Goal: Task Accomplishment & Management: Use online tool/utility

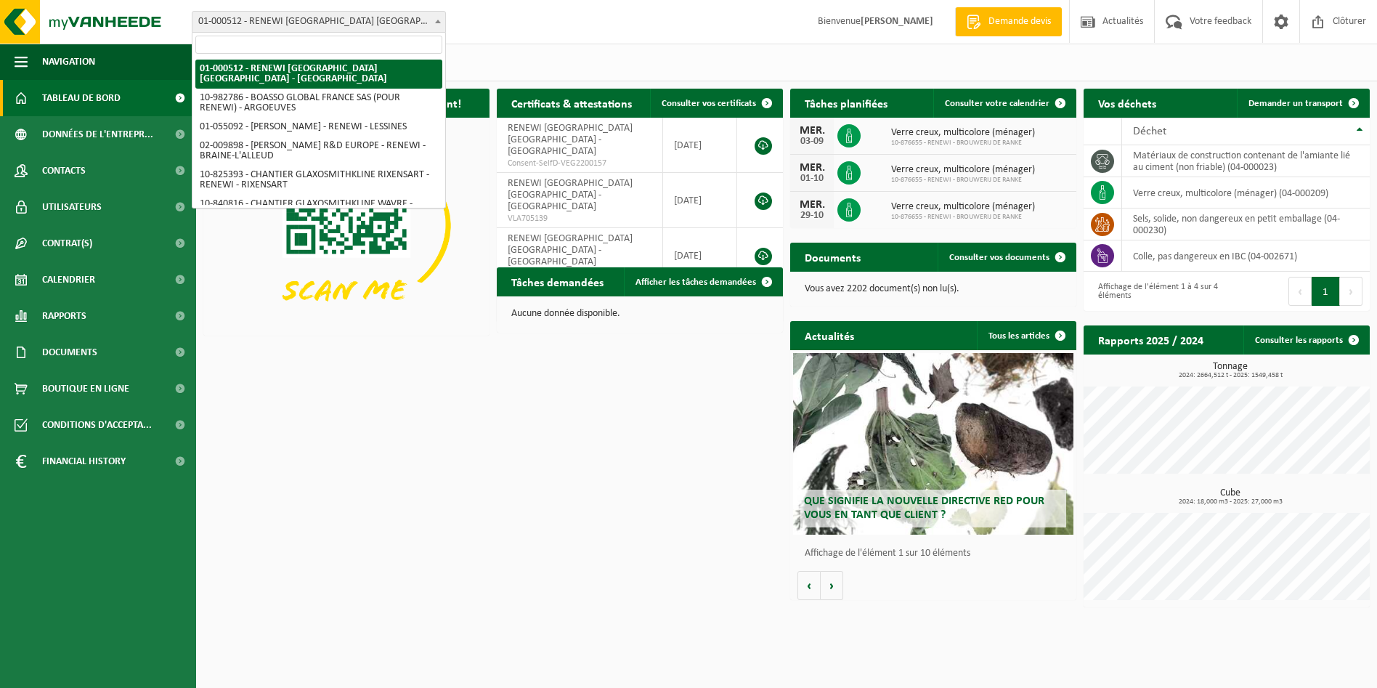
click at [350, 25] on span "01-000512 - RENEWI [GEOGRAPHIC_DATA] [GEOGRAPHIC_DATA] - [GEOGRAPHIC_DATA]" at bounding box center [318, 22] width 253 height 20
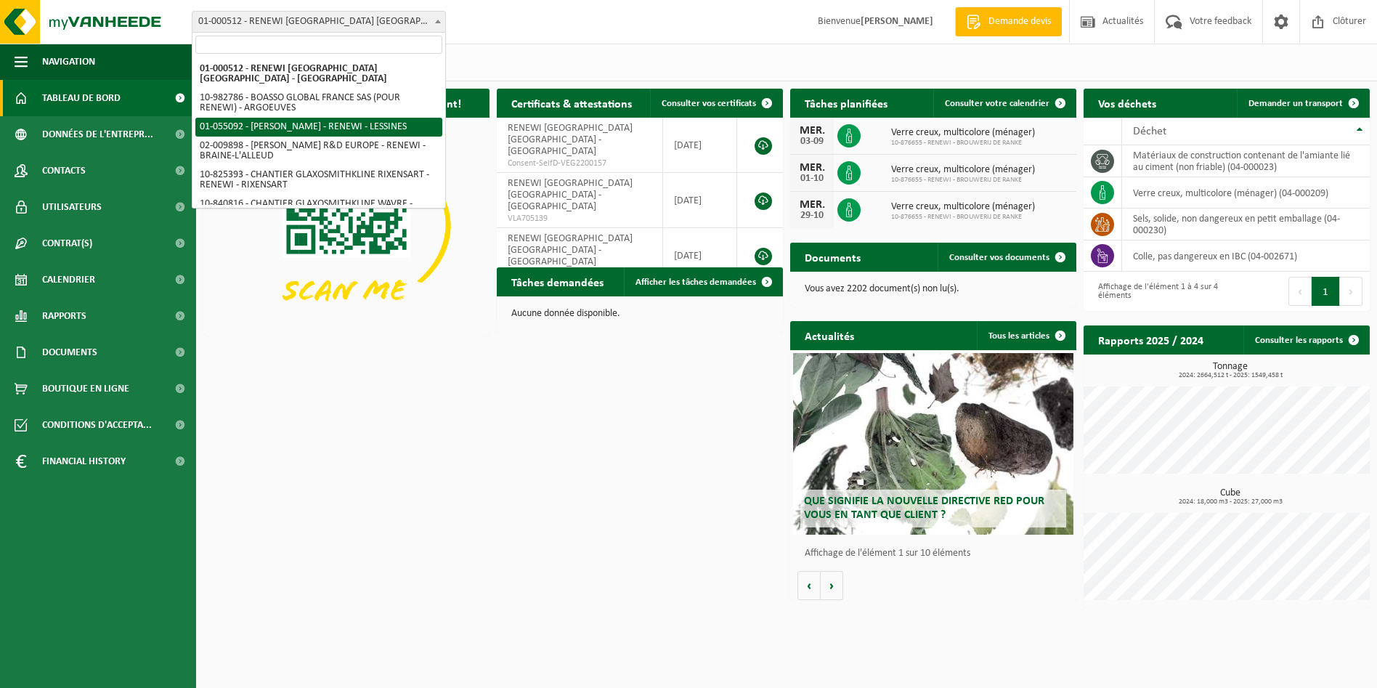
select select "8857"
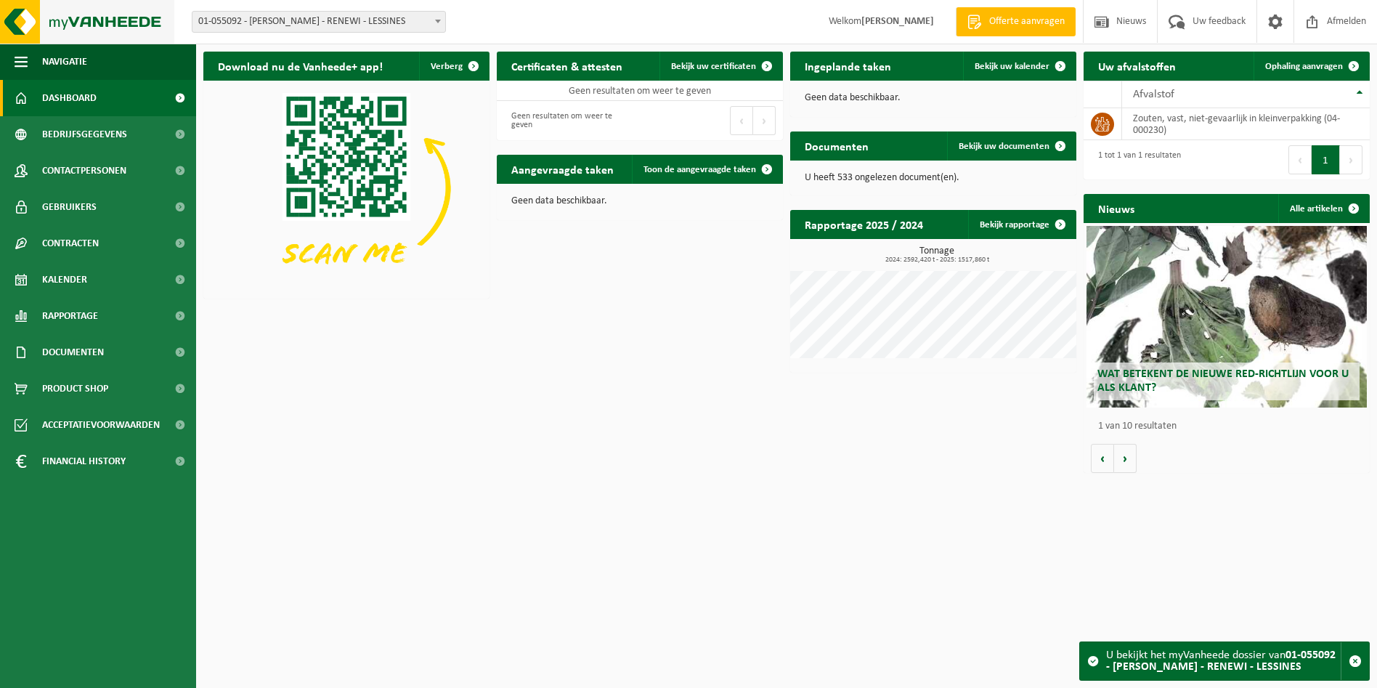
click at [32, 25] on img at bounding box center [87, 22] width 174 height 44
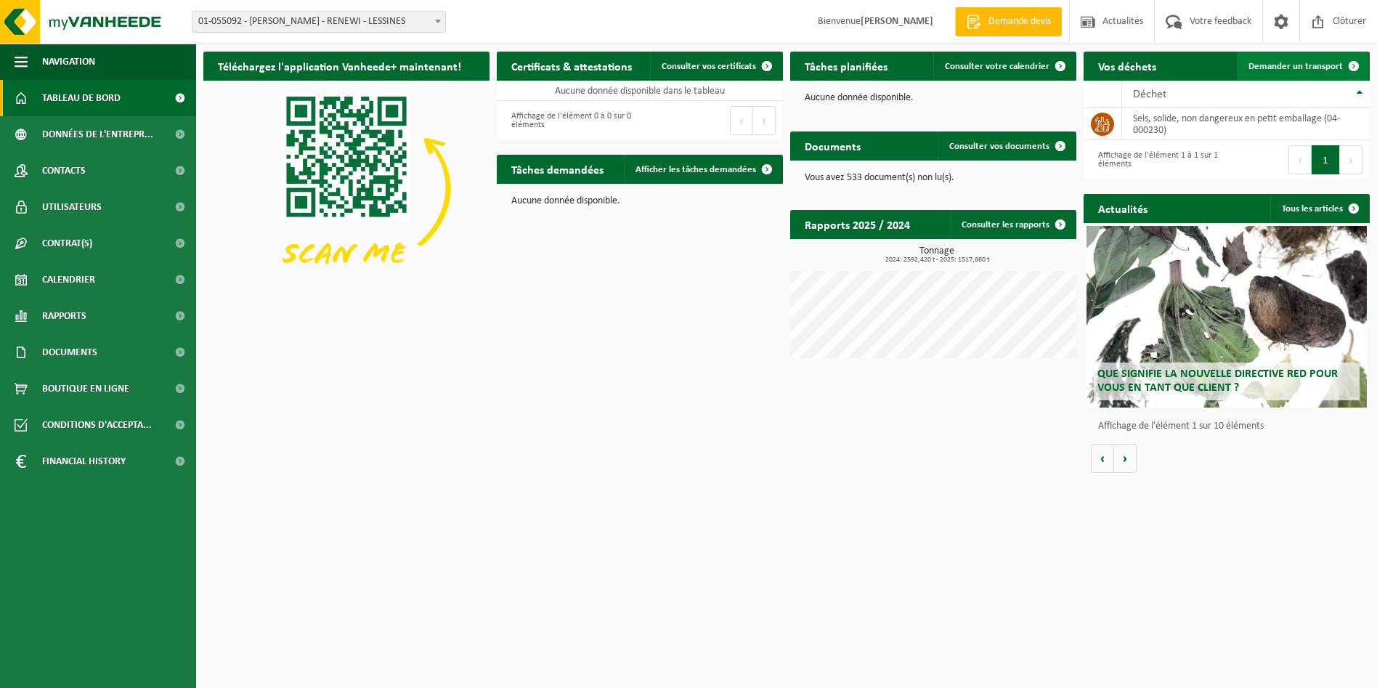
click at [1293, 63] on span "Demander un transport" at bounding box center [1295, 66] width 94 height 9
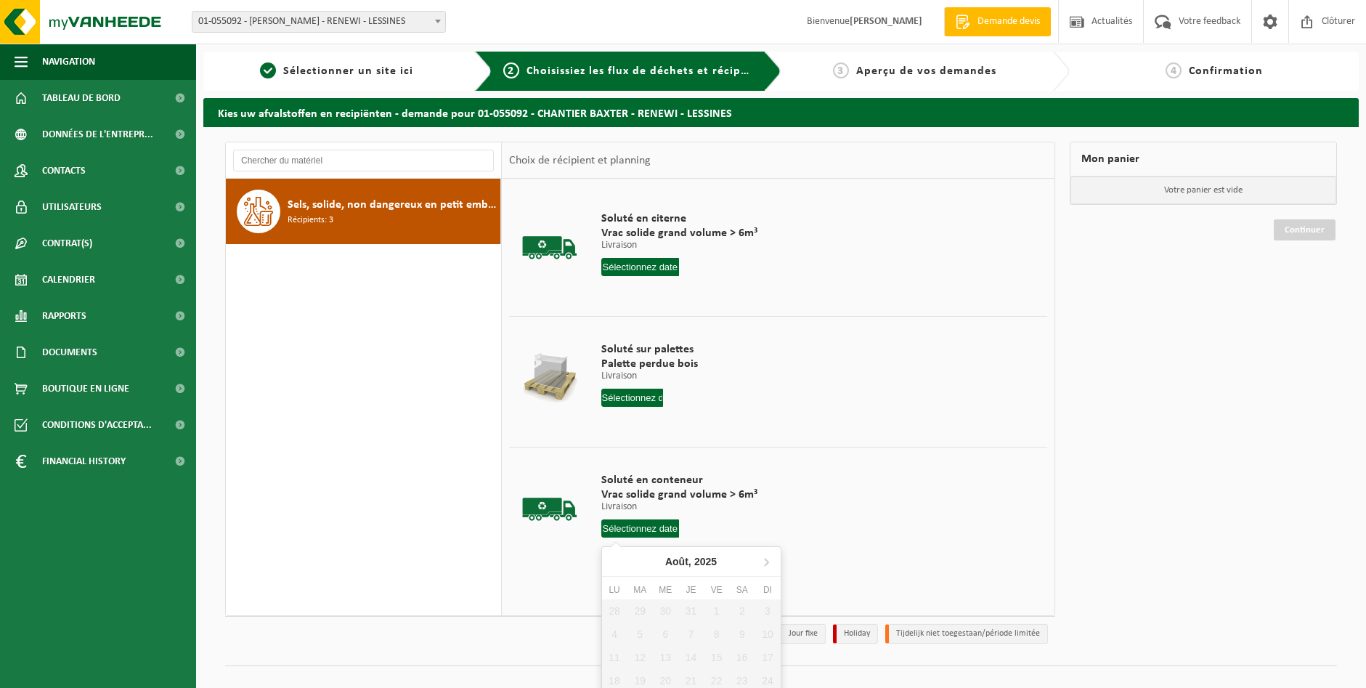
click at [651, 524] on input "text" at bounding box center [640, 528] width 78 height 18
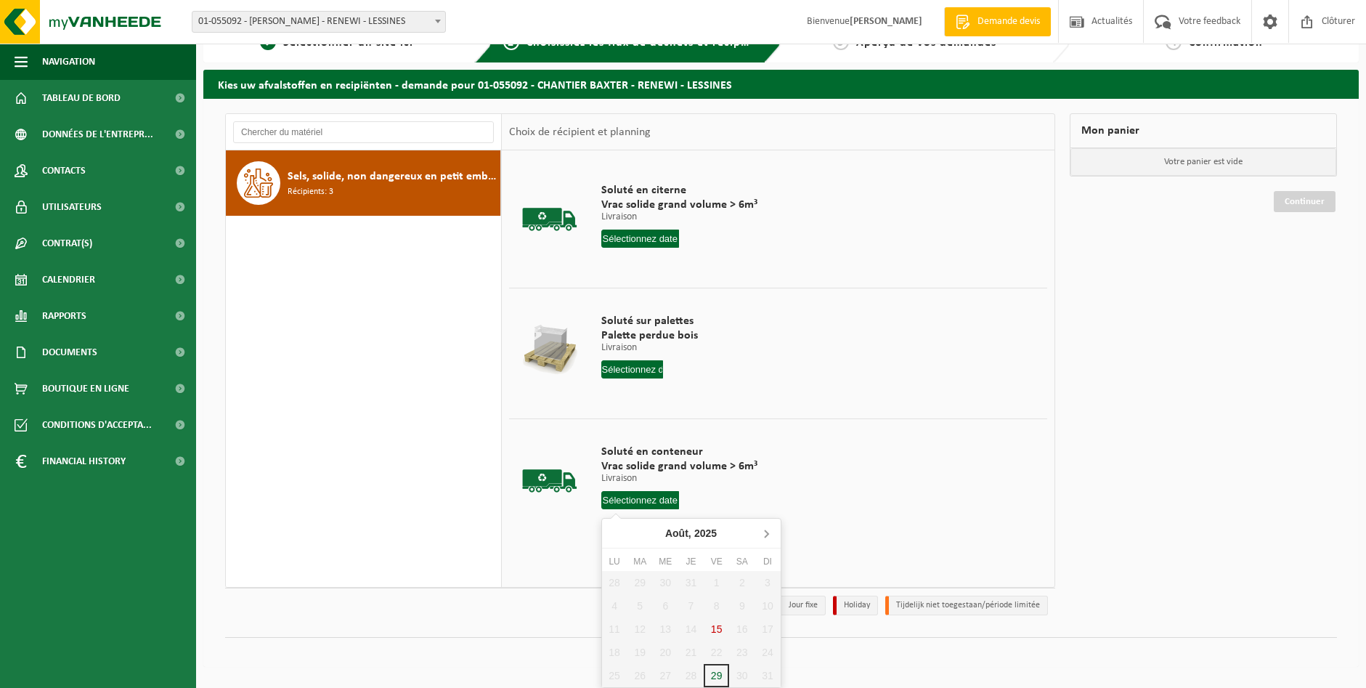
click at [760, 533] on icon at bounding box center [765, 532] width 23 height 23
click at [619, 585] on div "1" at bounding box center [614, 582] width 25 height 23
type input "à partir de [DATE]"
type input "2025-09-01"
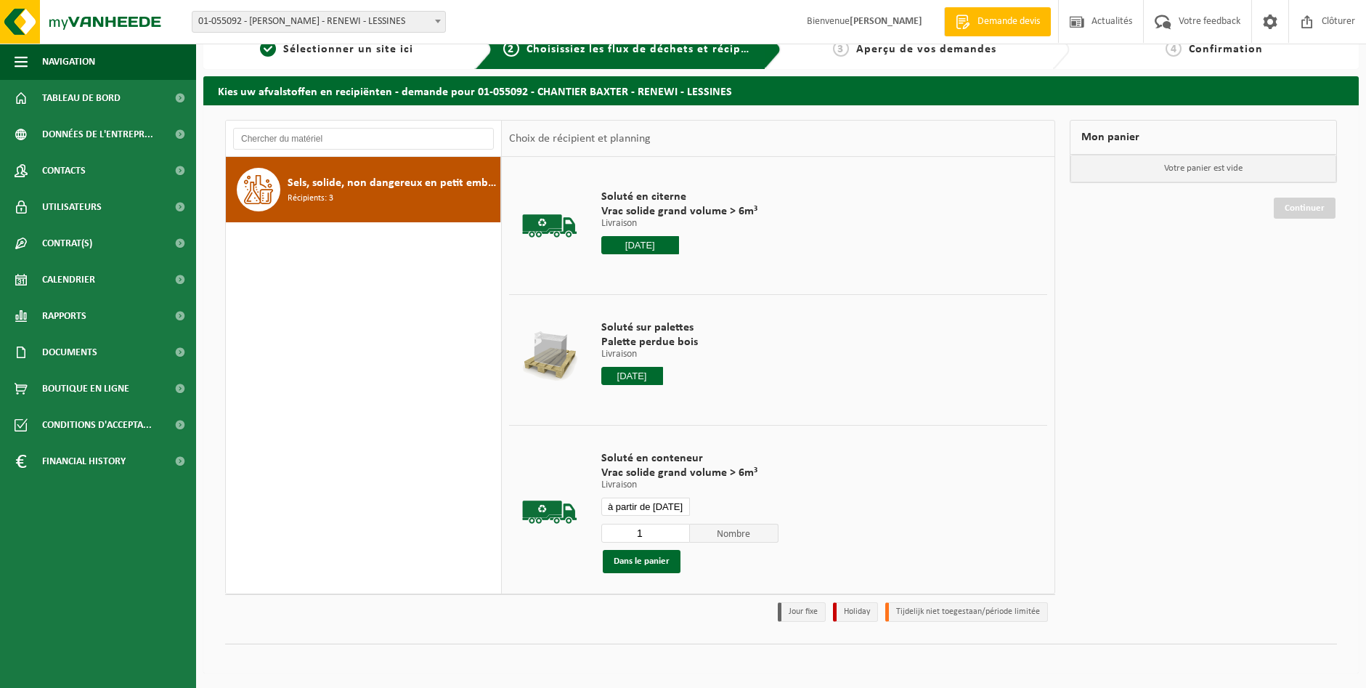
scroll to position [22, 0]
type input "2"
click at [676, 532] on input "2" at bounding box center [645, 533] width 89 height 19
click at [638, 566] on button "Dans le panier" at bounding box center [642, 561] width 78 height 23
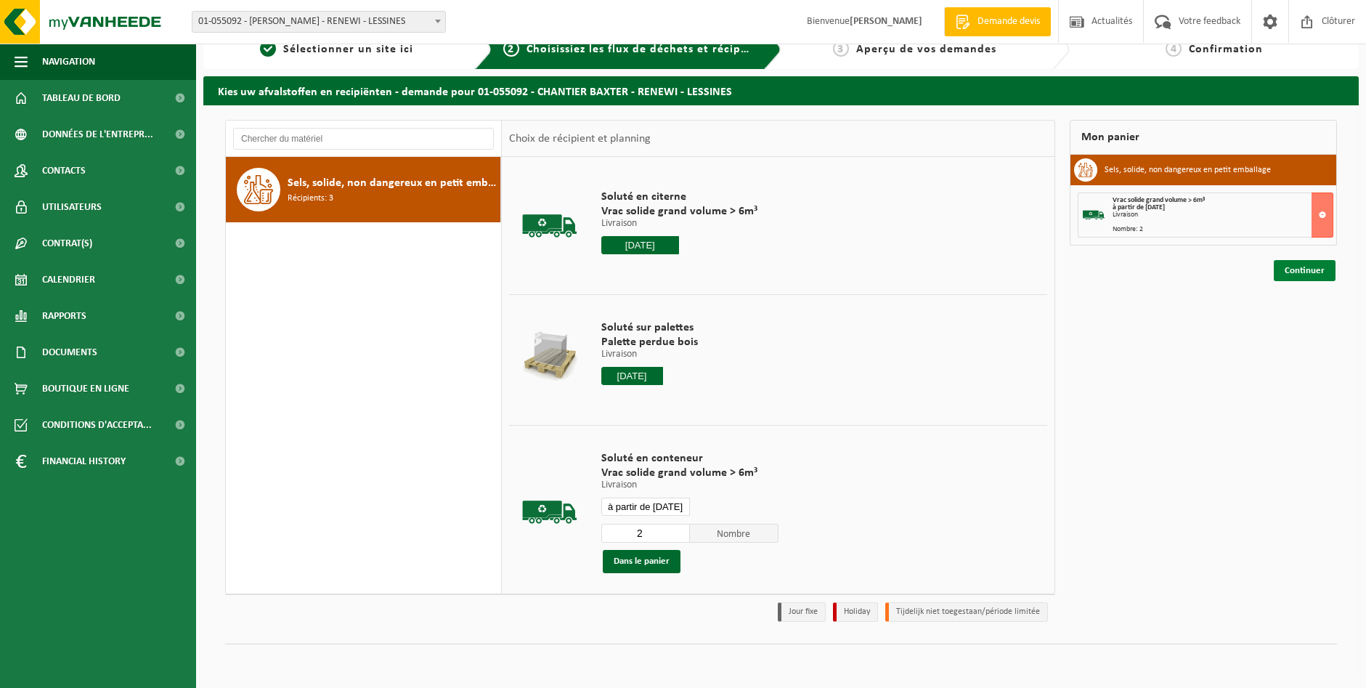
click at [1296, 267] on link "Continuer" at bounding box center [1305, 270] width 62 height 21
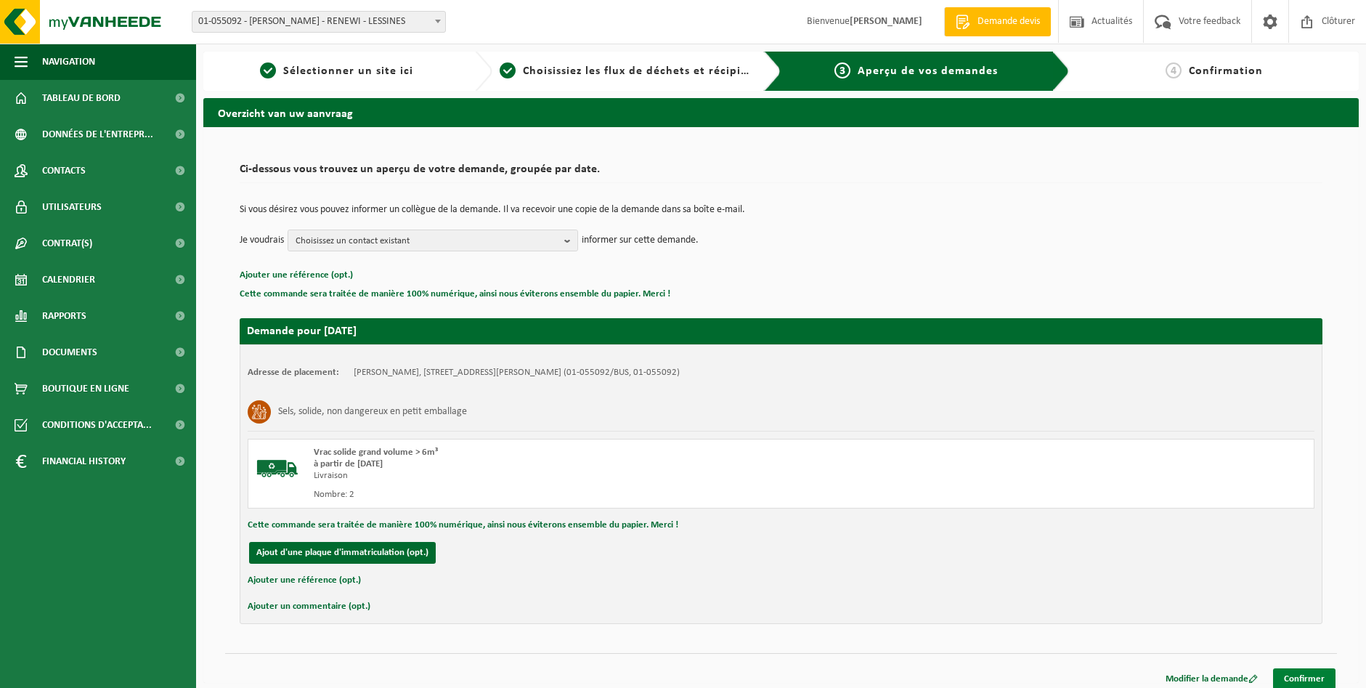
click at [1306, 678] on link "Confirmer" at bounding box center [1304, 678] width 62 height 21
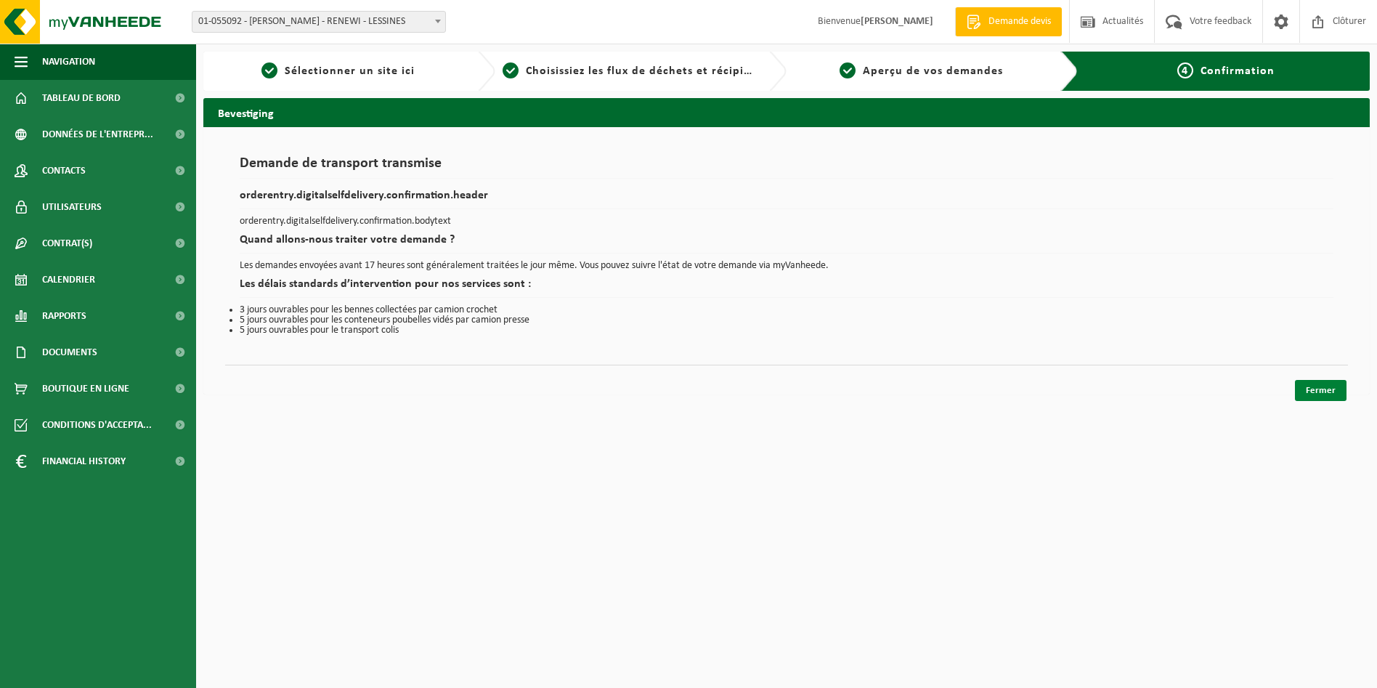
click at [1325, 399] on link "Fermer" at bounding box center [1321, 390] width 52 height 21
